Goal: Information Seeking & Learning: Learn about a topic

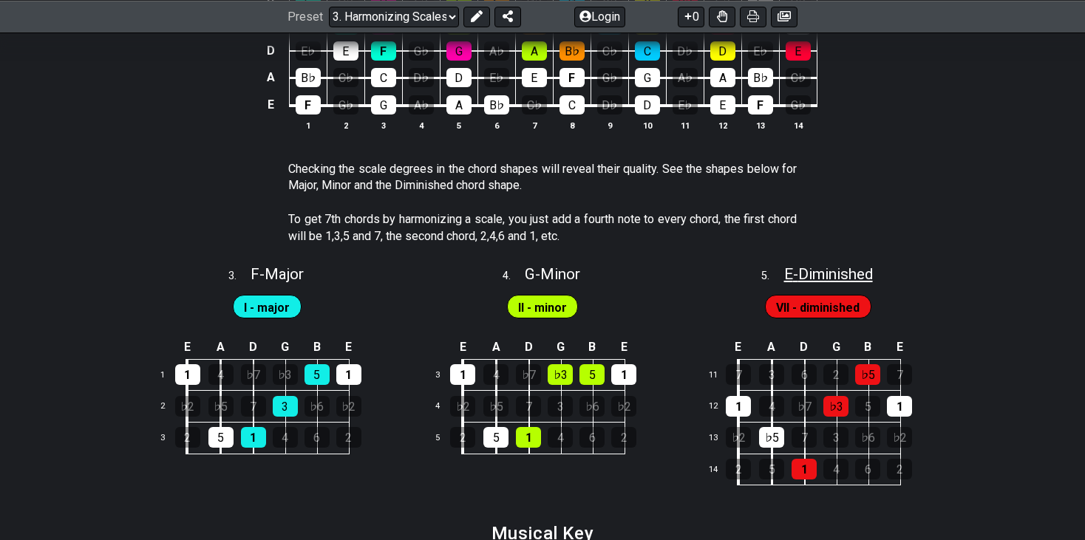
scroll to position [1272, 0]
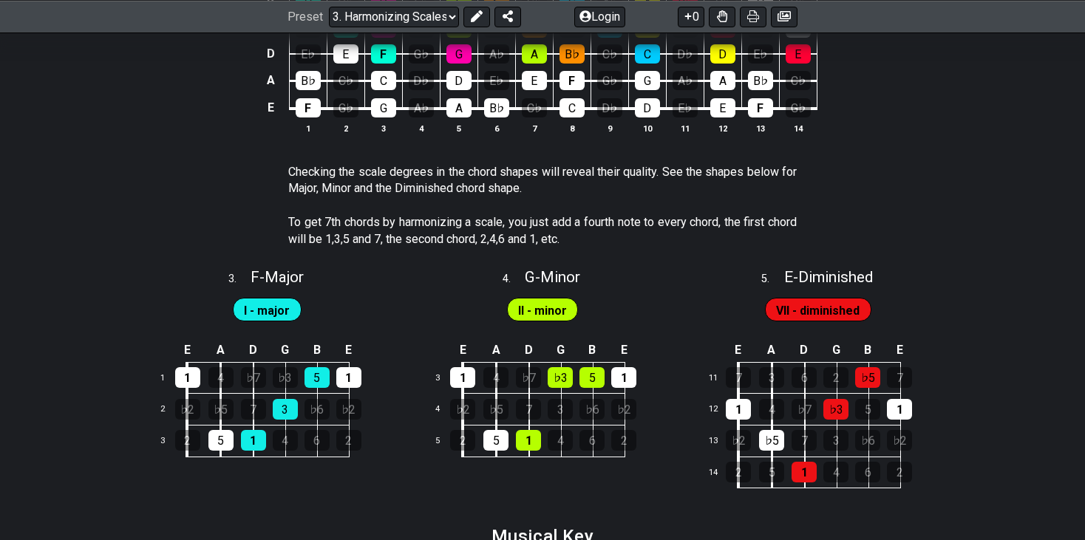
click at [537, 305] on span "II - minor" at bounding box center [542, 310] width 49 height 21
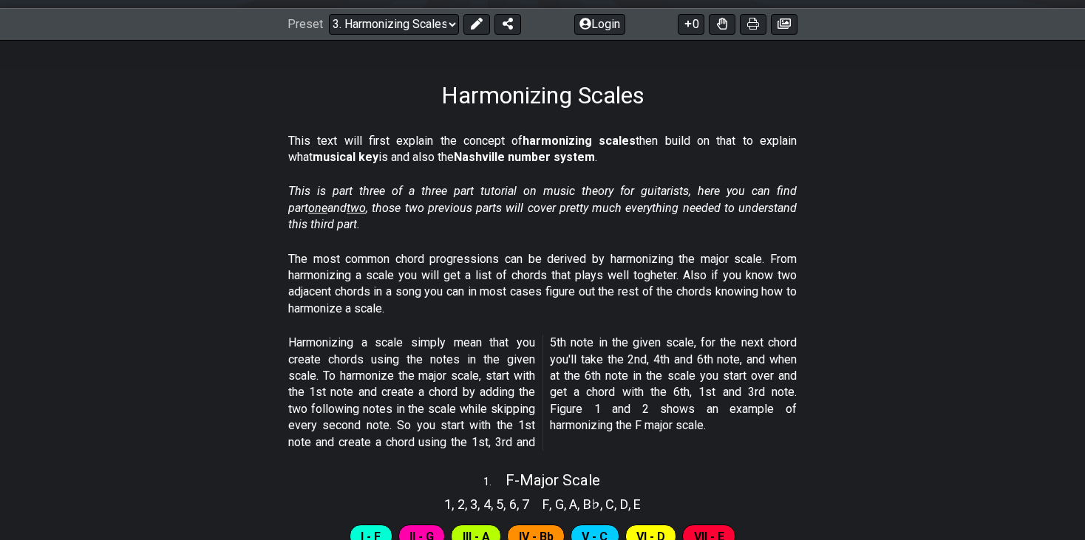
scroll to position [203, 0]
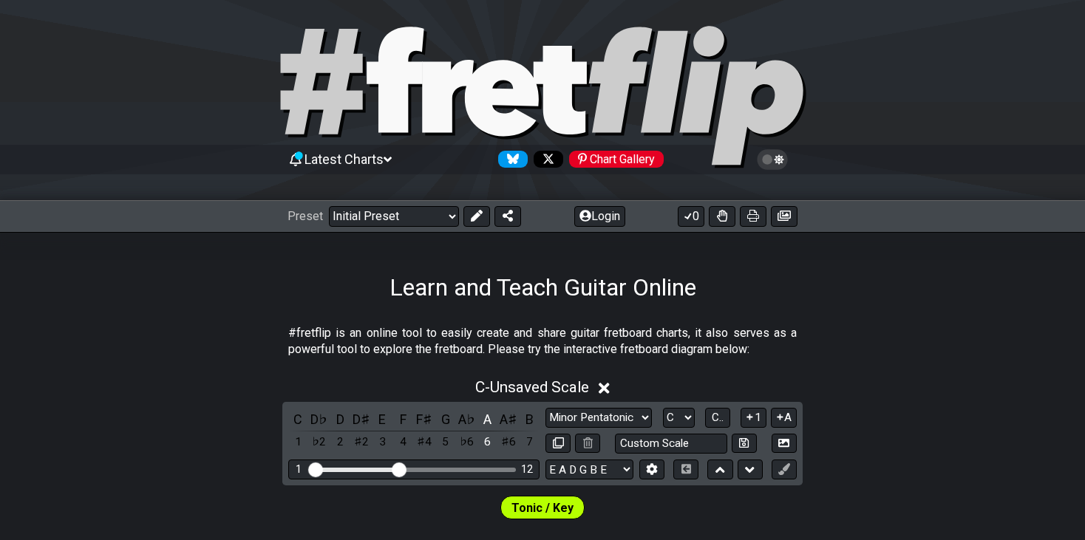
scroll to position [8, 0]
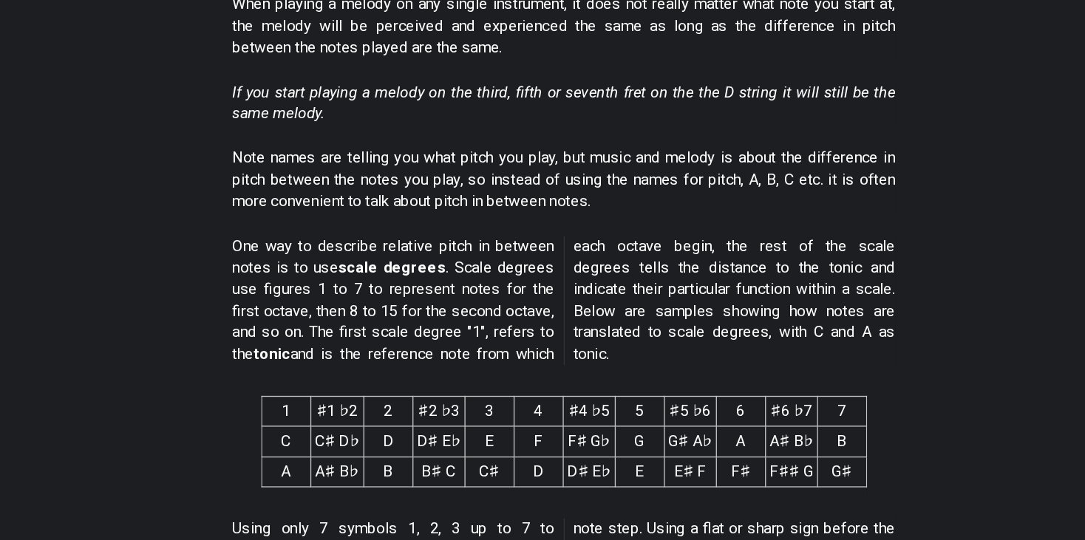
scroll to position [365, 0]
